Goal: Check status: Check status

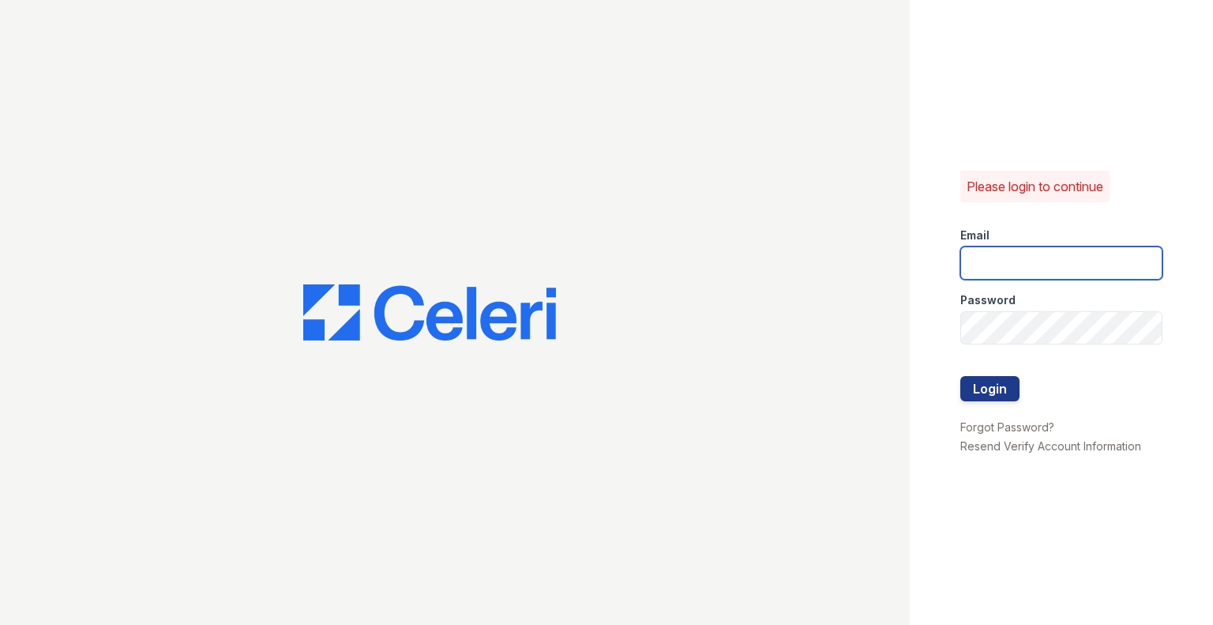
type input "Avega@mmgmgt.com"
click at [1008, 385] on button "Login" at bounding box center [989, 387] width 59 height 25
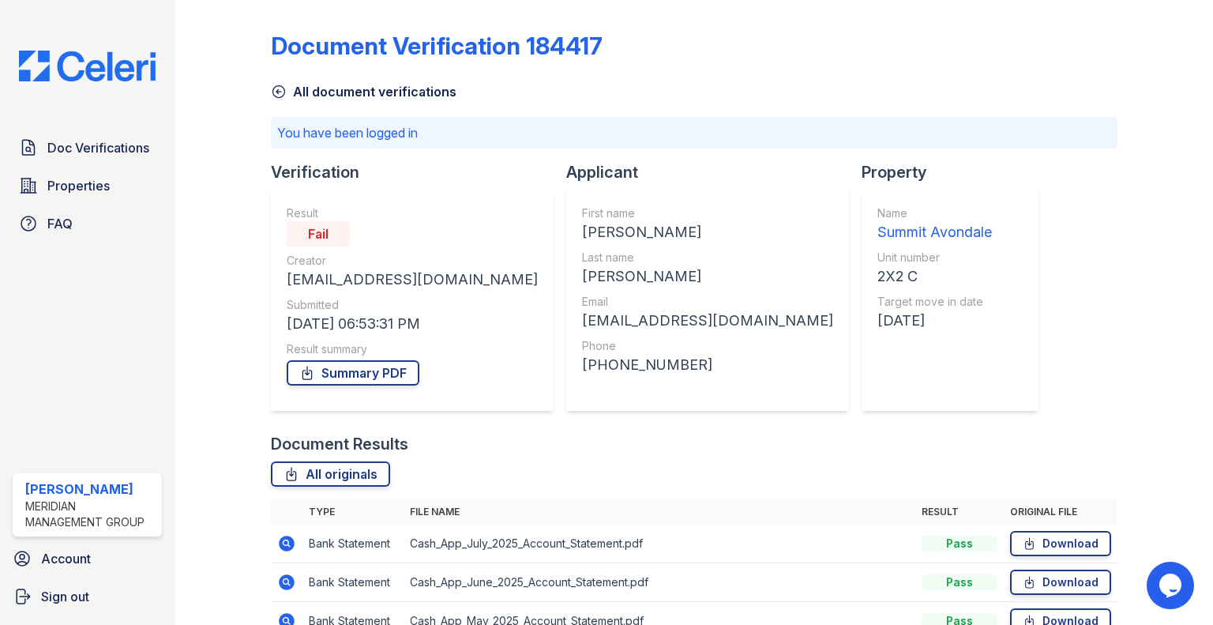
drag, startPoint x: 282, startPoint y: 93, endPoint x: 401, endPoint y: 51, distance: 126.6
click at [282, 93] on icon at bounding box center [279, 92] width 16 height 16
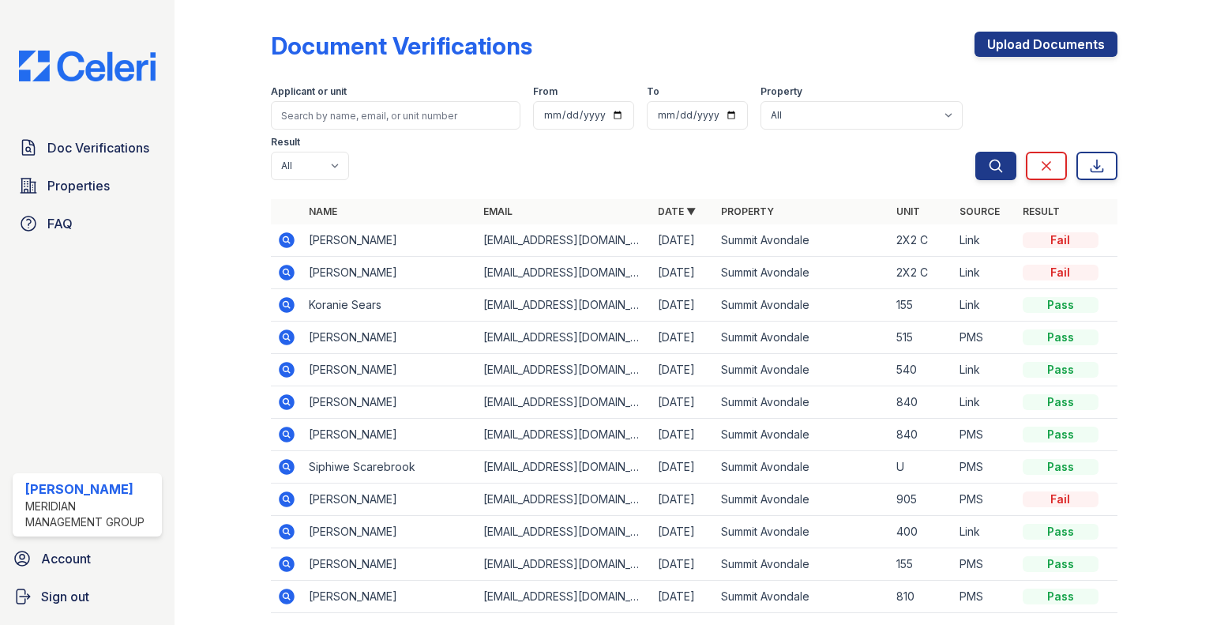
click at [285, 239] on icon at bounding box center [286, 239] width 4 height 4
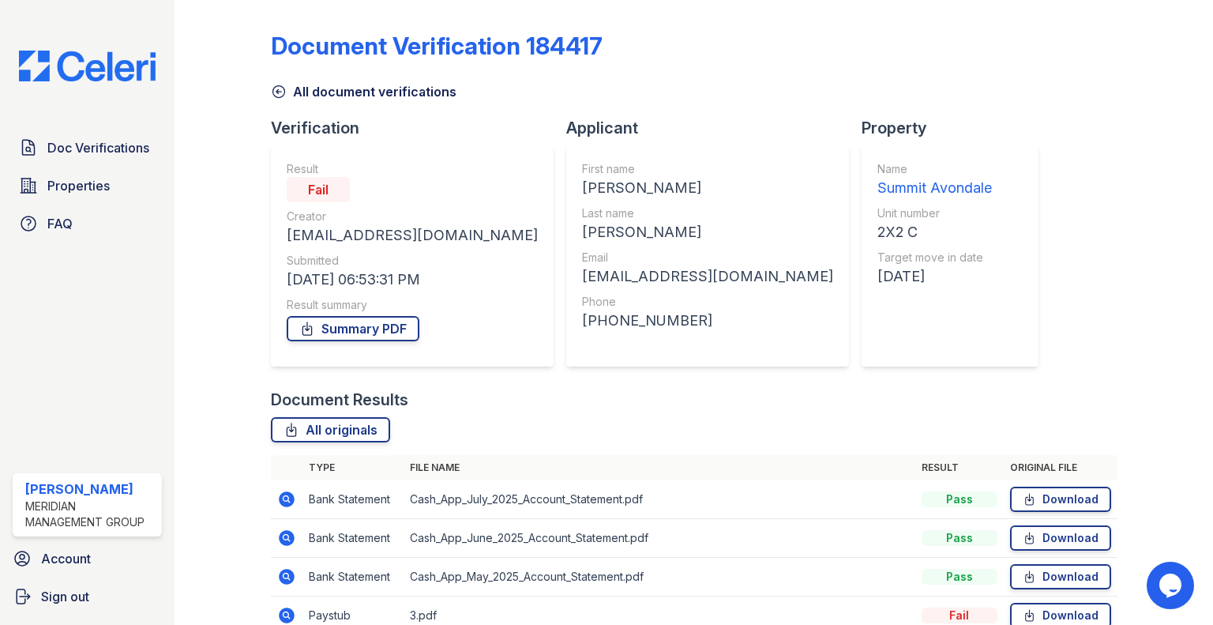
click at [282, 93] on icon at bounding box center [279, 92] width 16 height 16
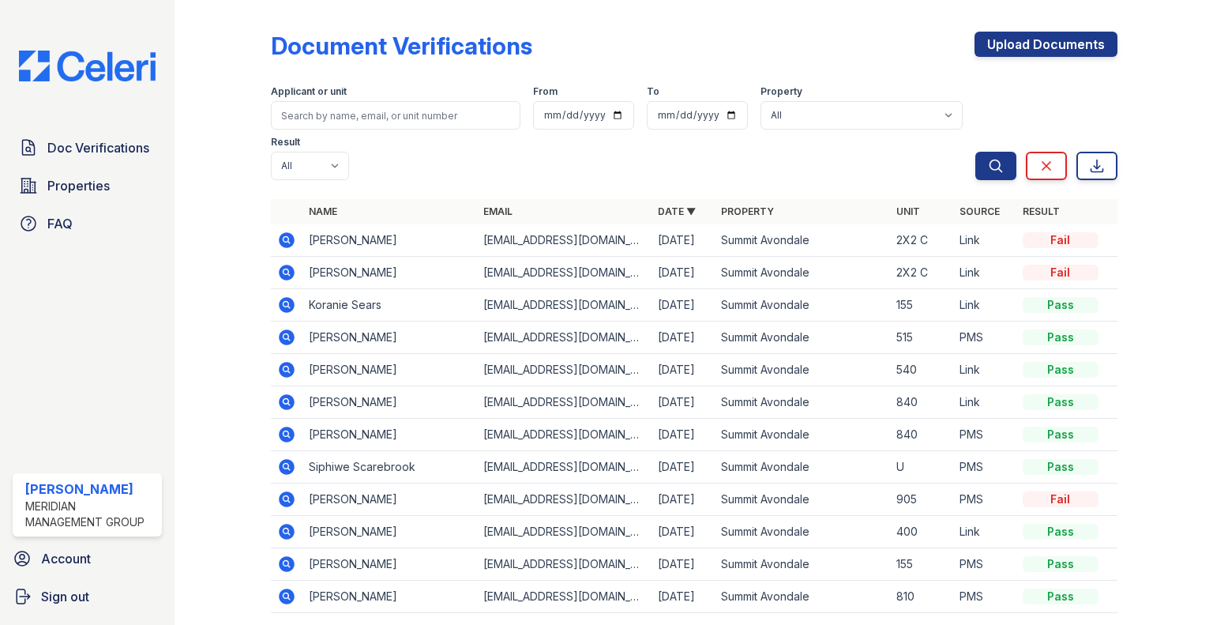
click at [287, 239] on icon at bounding box center [286, 240] width 19 height 19
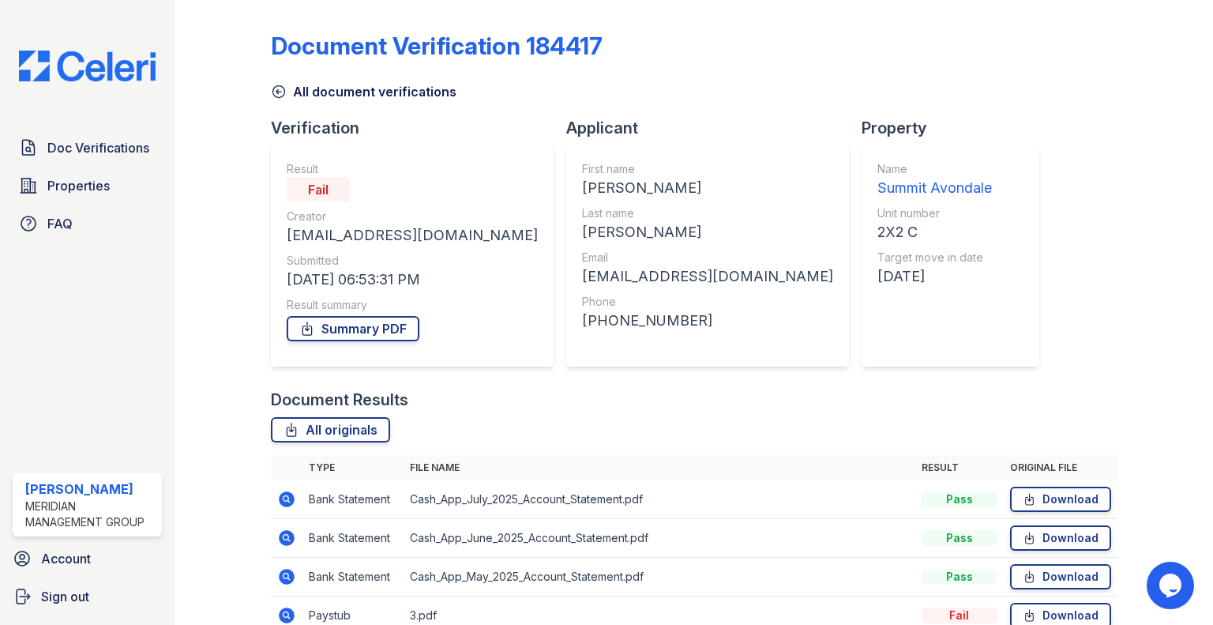
scroll to position [156, 0]
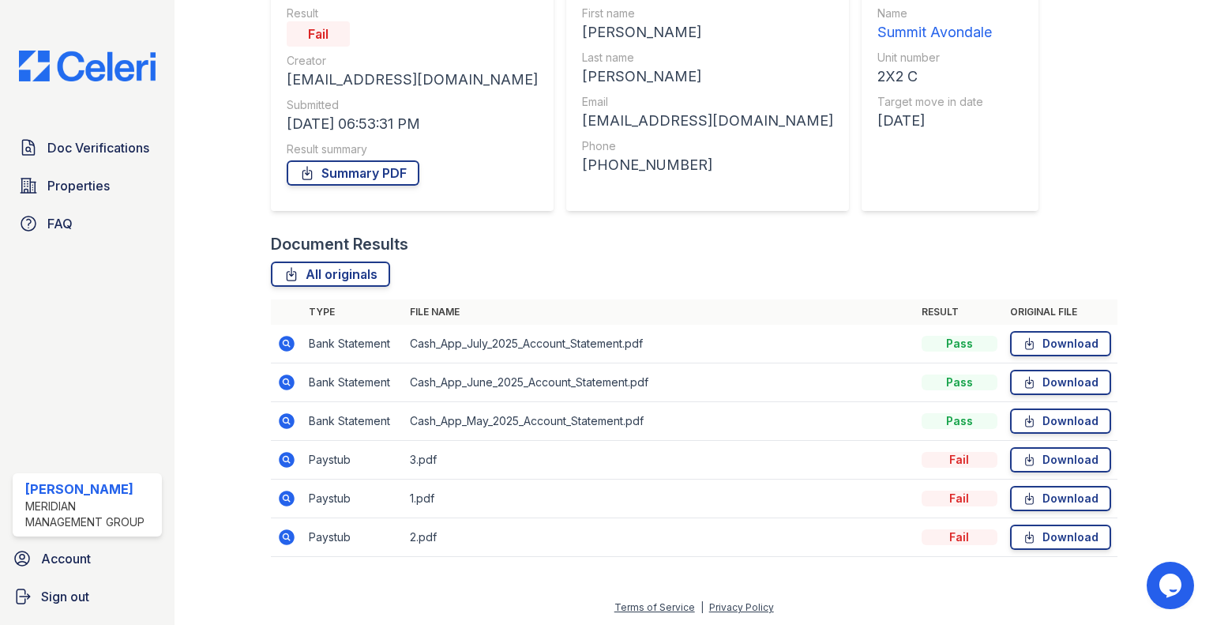
click at [285, 460] on icon at bounding box center [286, 459] width 19 height 19
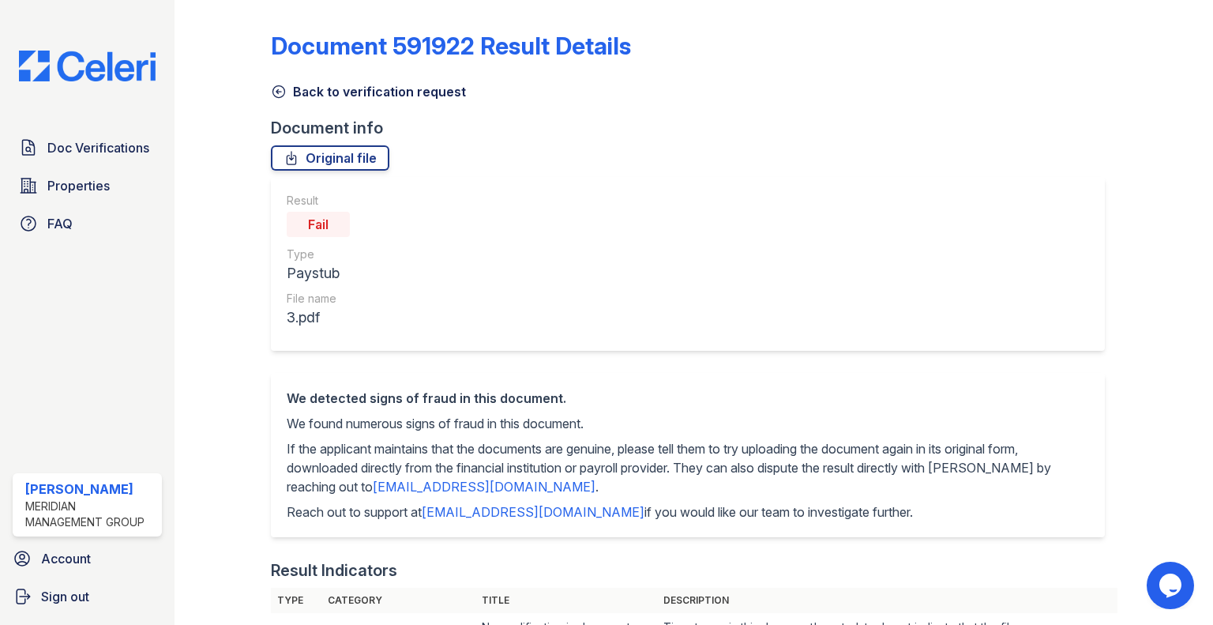
click at [274, 94] on icon at bounding box center [279, 92] width 16 height 16
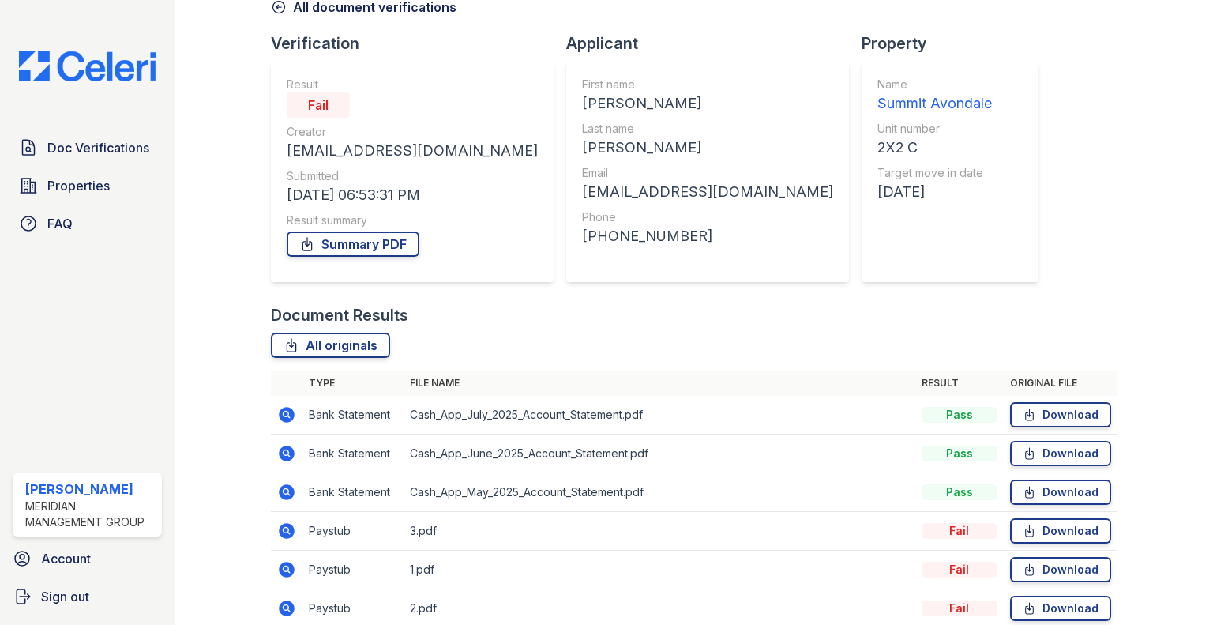
scroll to position [156, 0]
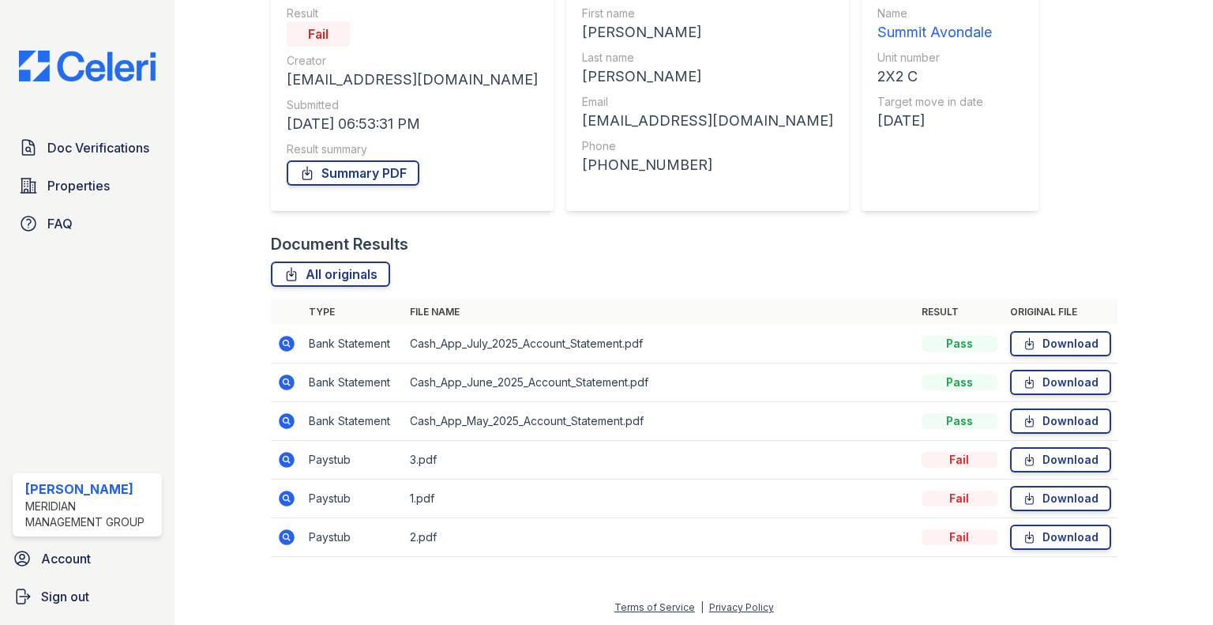
click at [289, 459] on icon at bounding box center [287, 460] width 16 height 16
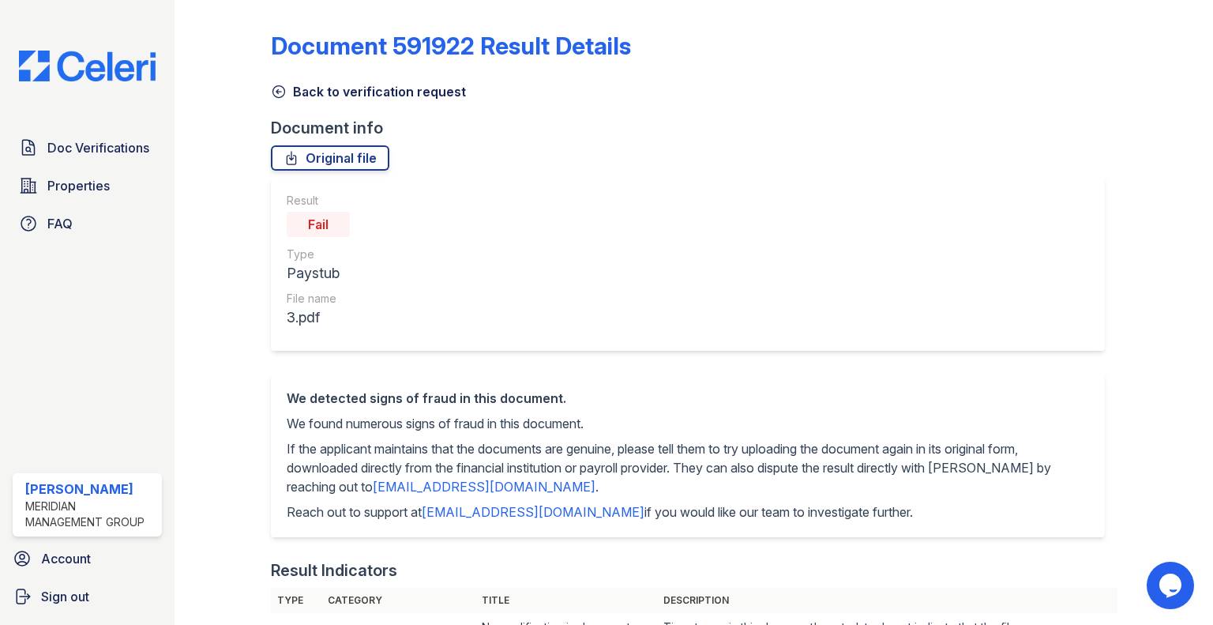
drag, startPoint x: 486, startPoint y: 186, endPoint x: 280, endPoint y: 90, distance: 228.2
click at [280, 90] on icon at bounding box center [279, 92] width 16 height 16
